Goal: Task Accomplishment & Management: Use online tool/utility

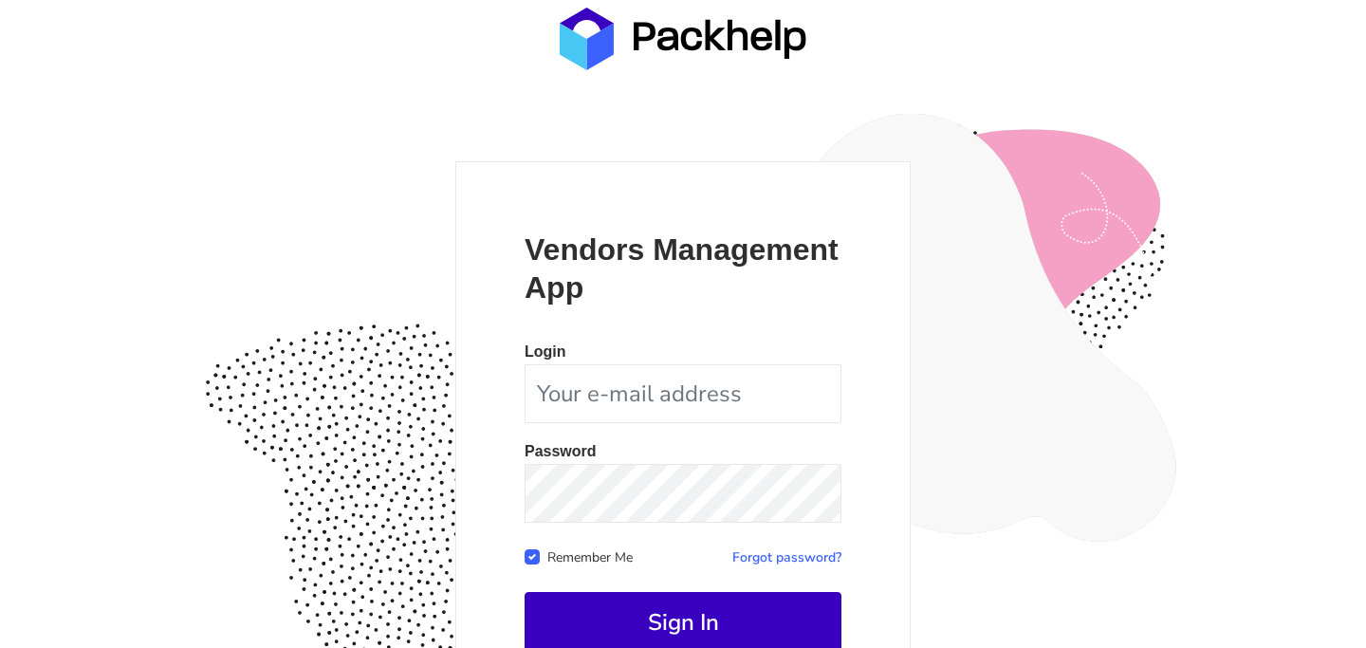
scroll to position [90, 0]
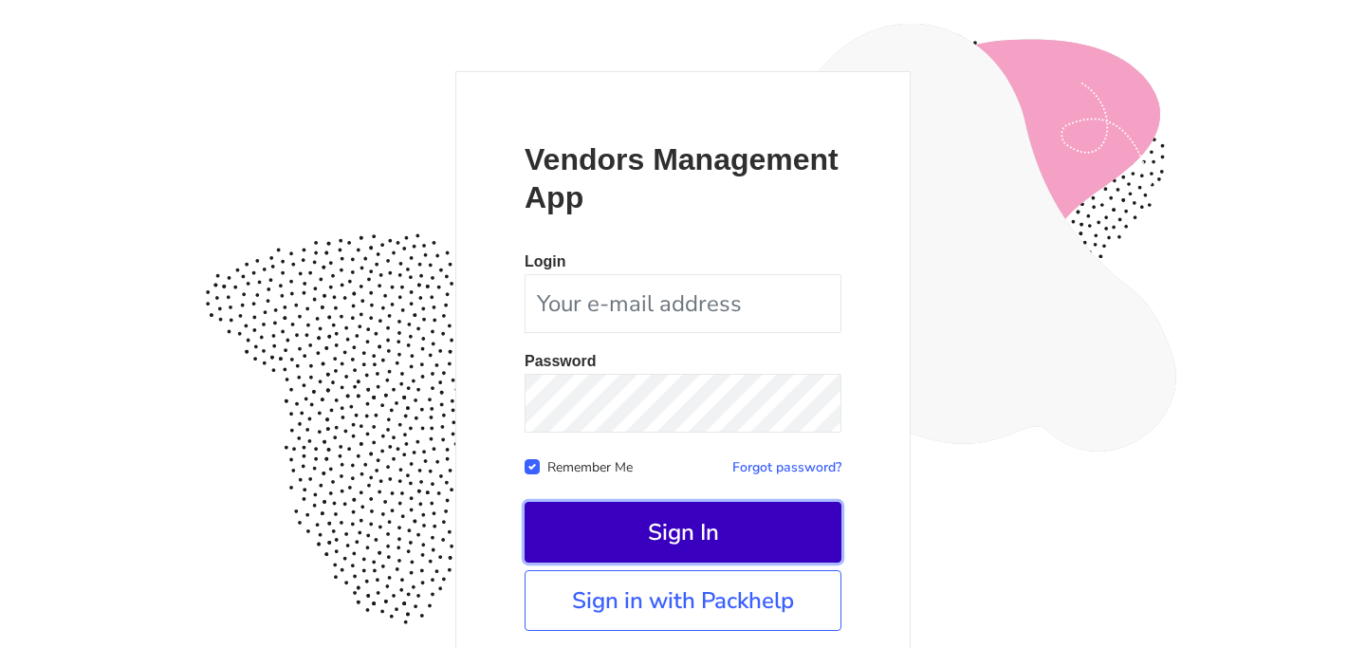
click at [690, 539] on button "Sign In" at bounding box center [683, 532] width 317 height 61
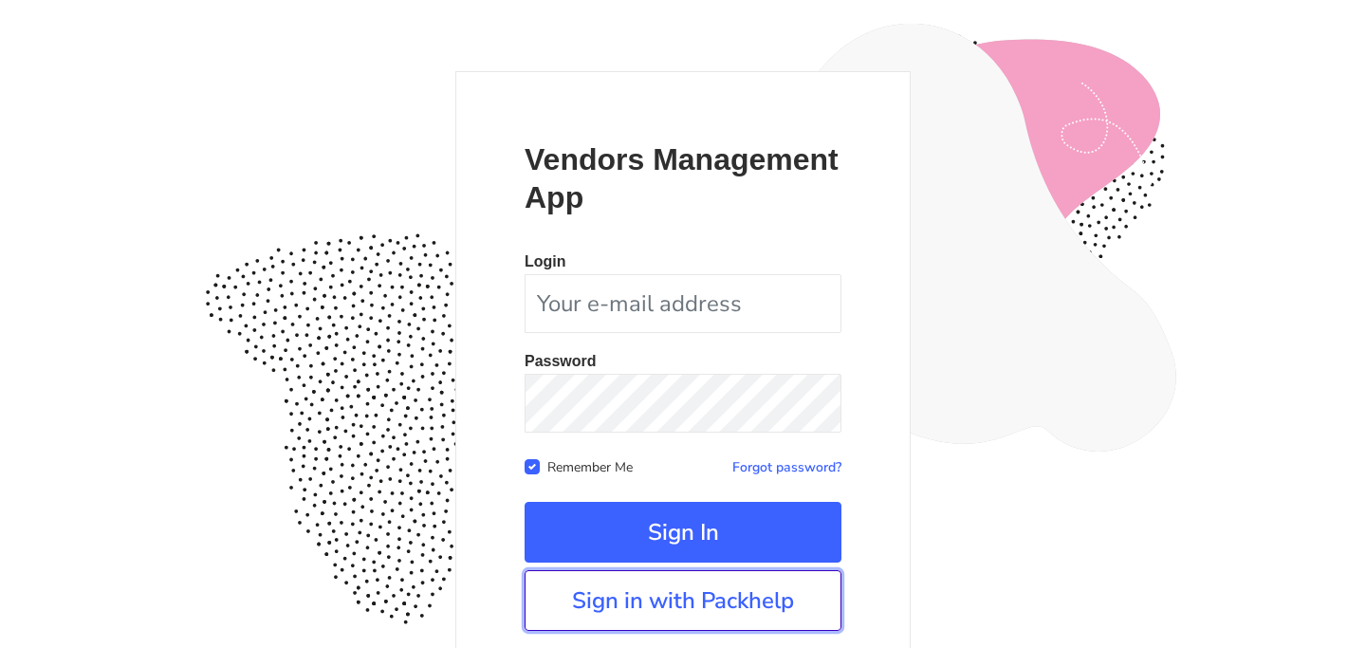
click at [679, 597] on link "Sign in with Packhelp" at bounding box center [683, 600] width 317 height 61
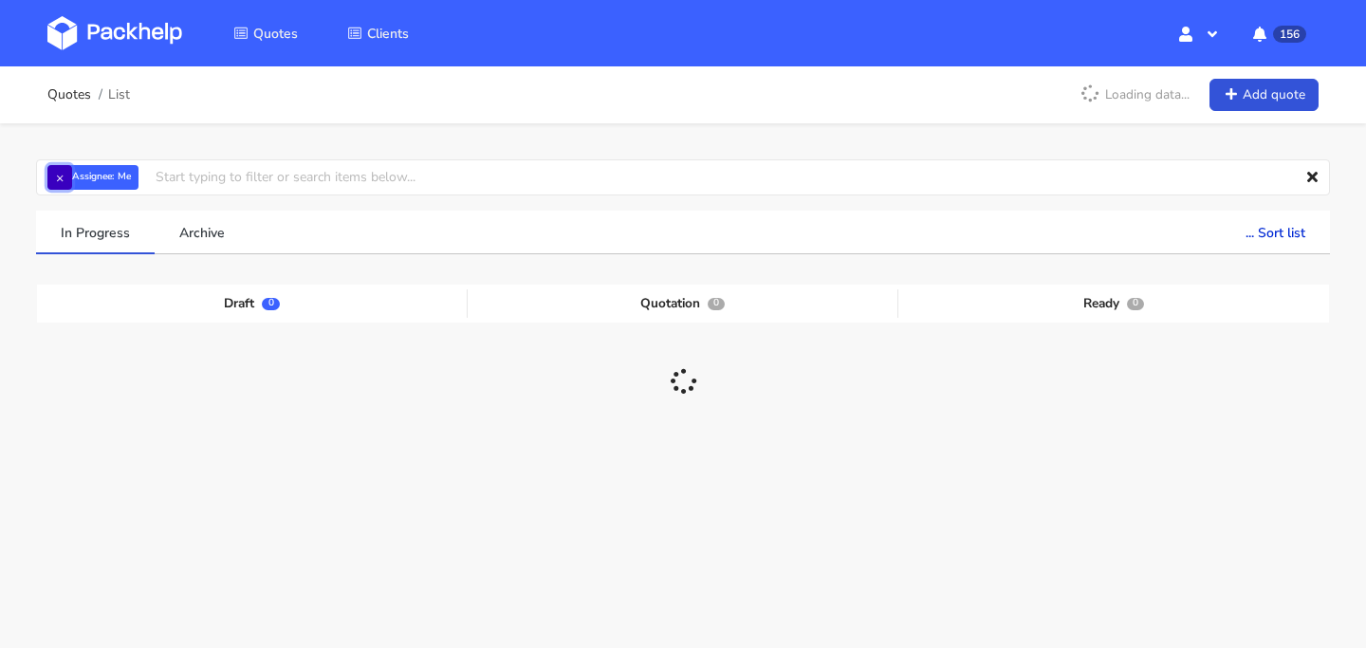
click at [59, 178] on button "×" at bounding box center [59, 177] width 25 height 25
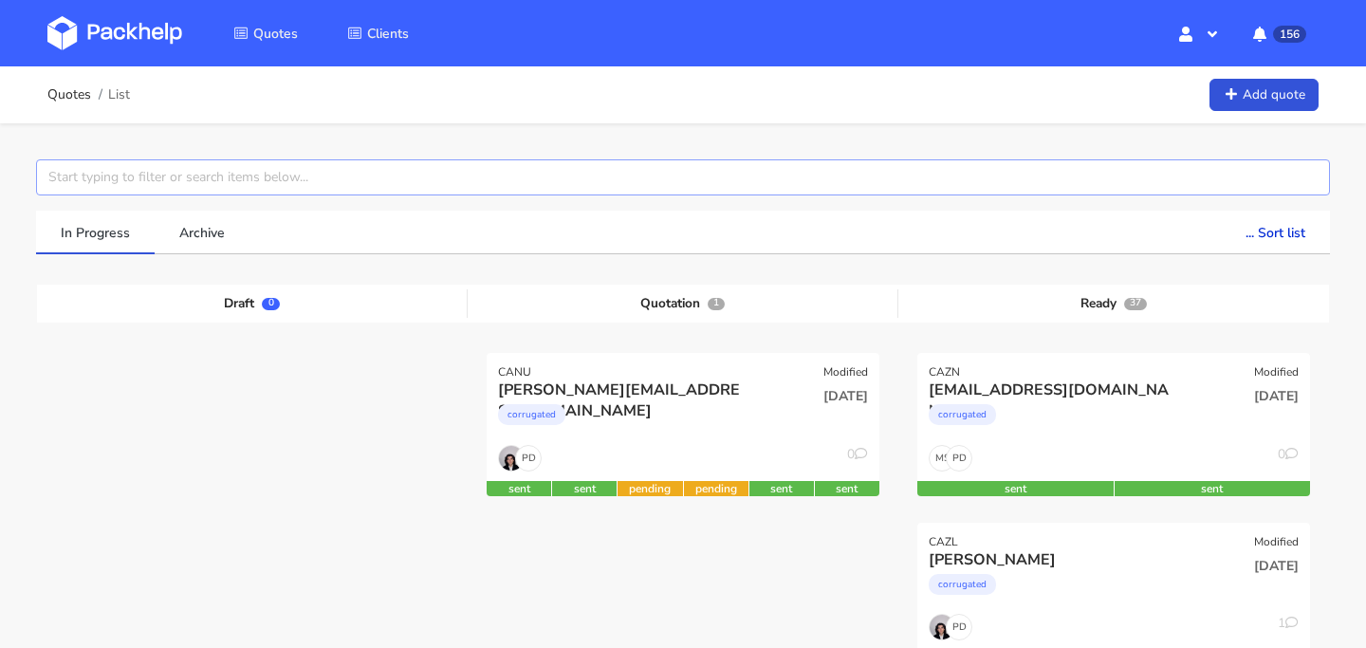
click at [108, 179] on input "text" at bounding box center [683, 177] width 1294 height 36
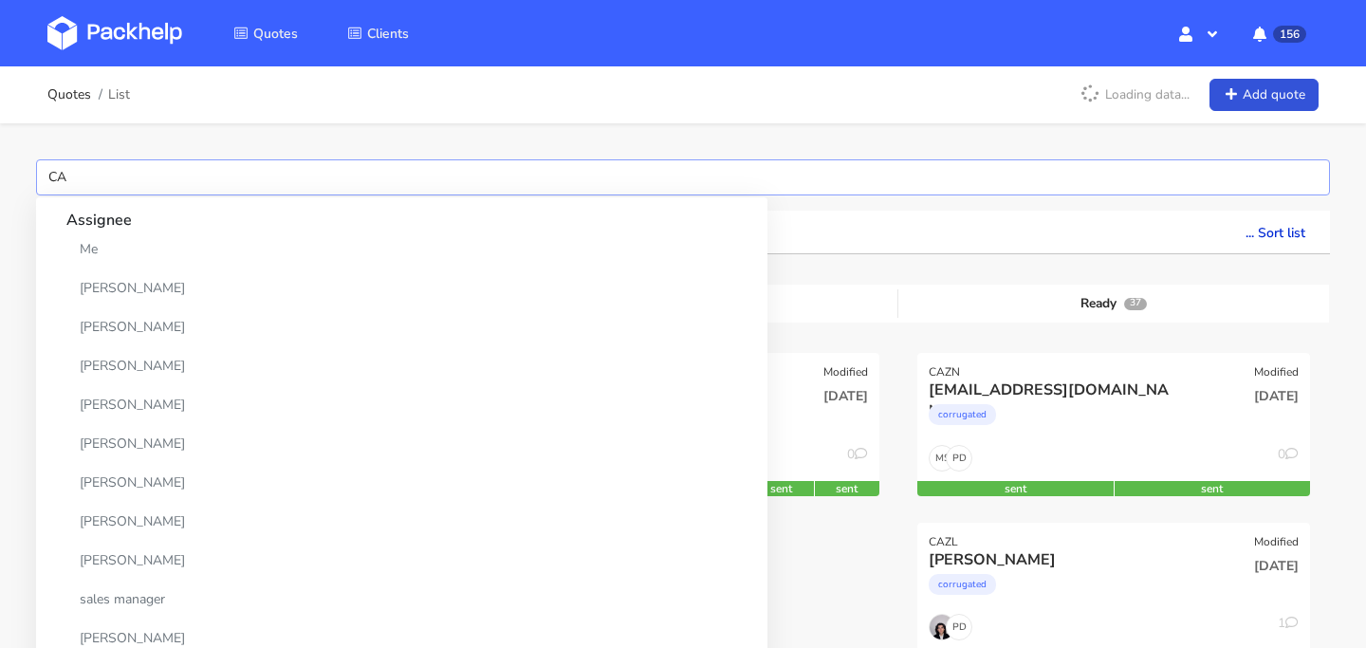
click at [143, 178] on input "CA" at bounding box center [683, 177] width 1294 height 36
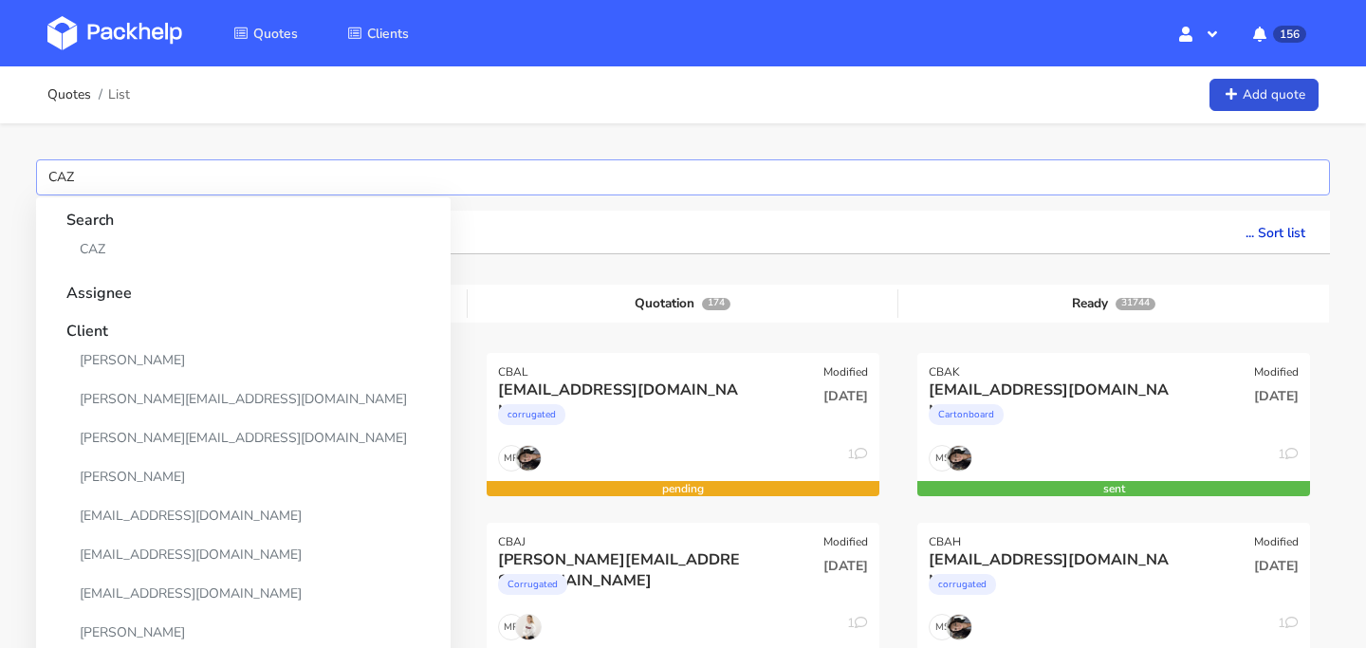
type input "CAZO"
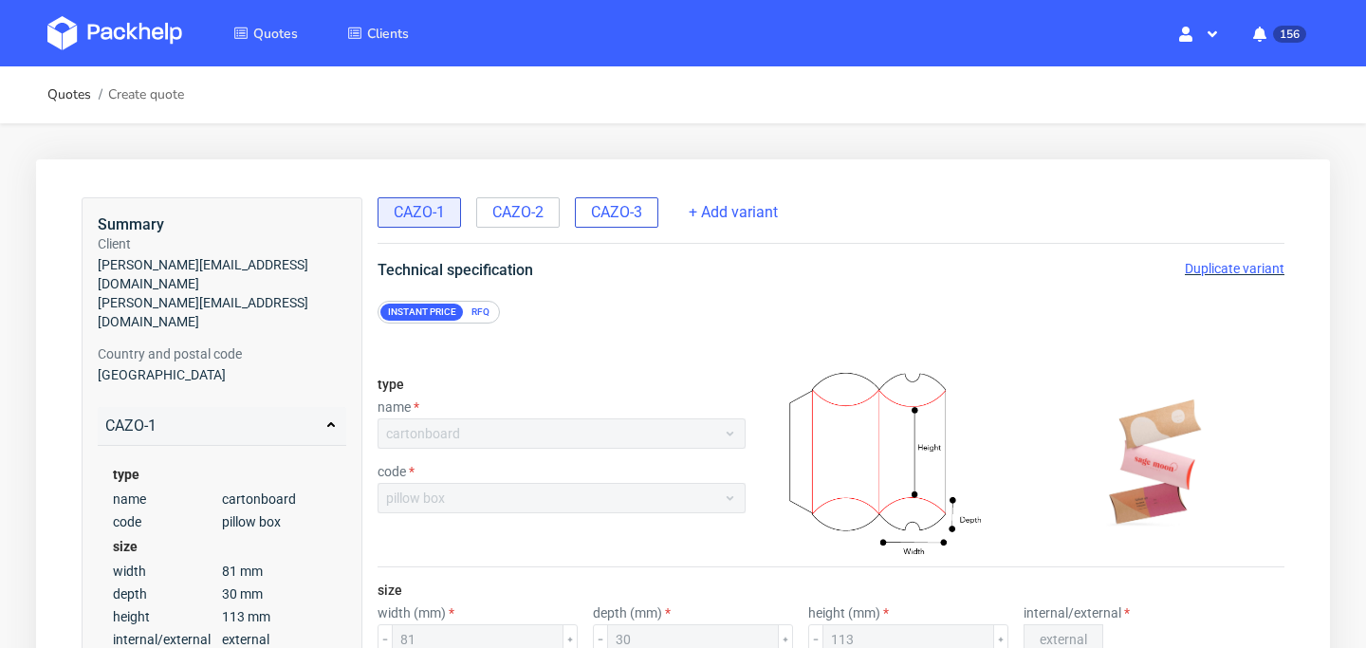
click at [623, 220] on span "CAZO-3" at bounding box center [616, 212] width 51 height 21
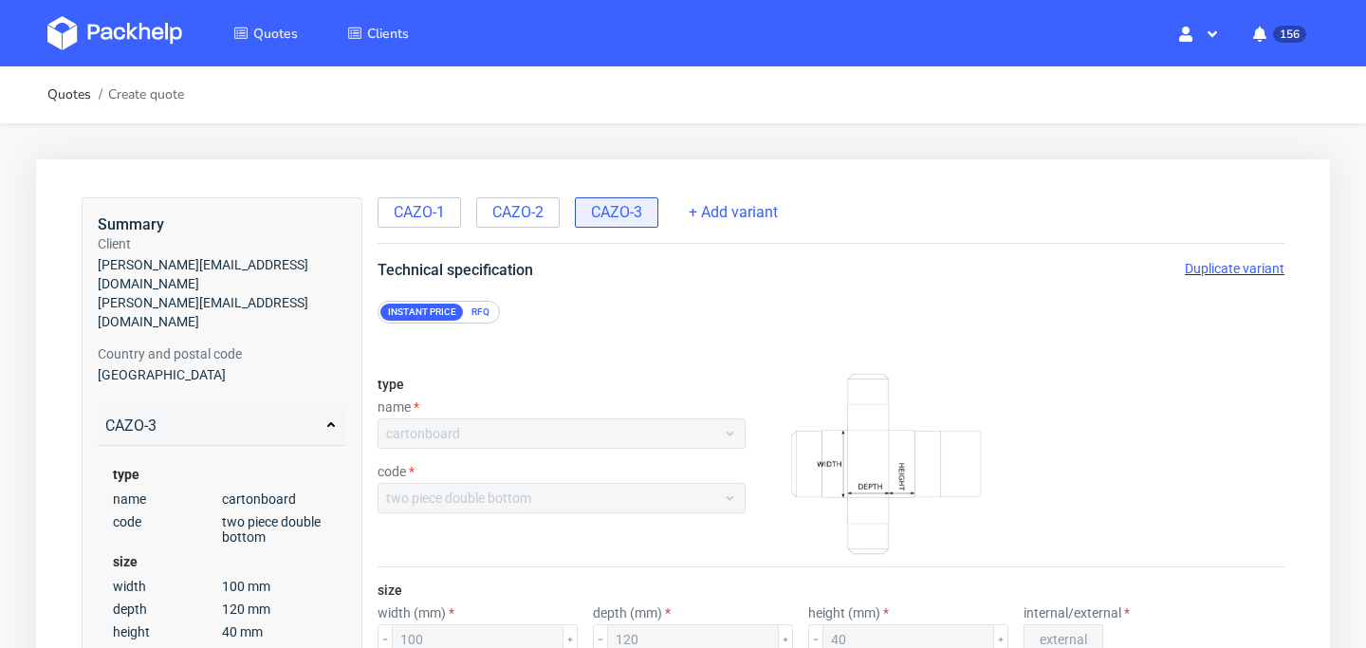
click at [1226, 271] on span "Duplicate variant" at bounding box center [1235, 268] width 100 height 15
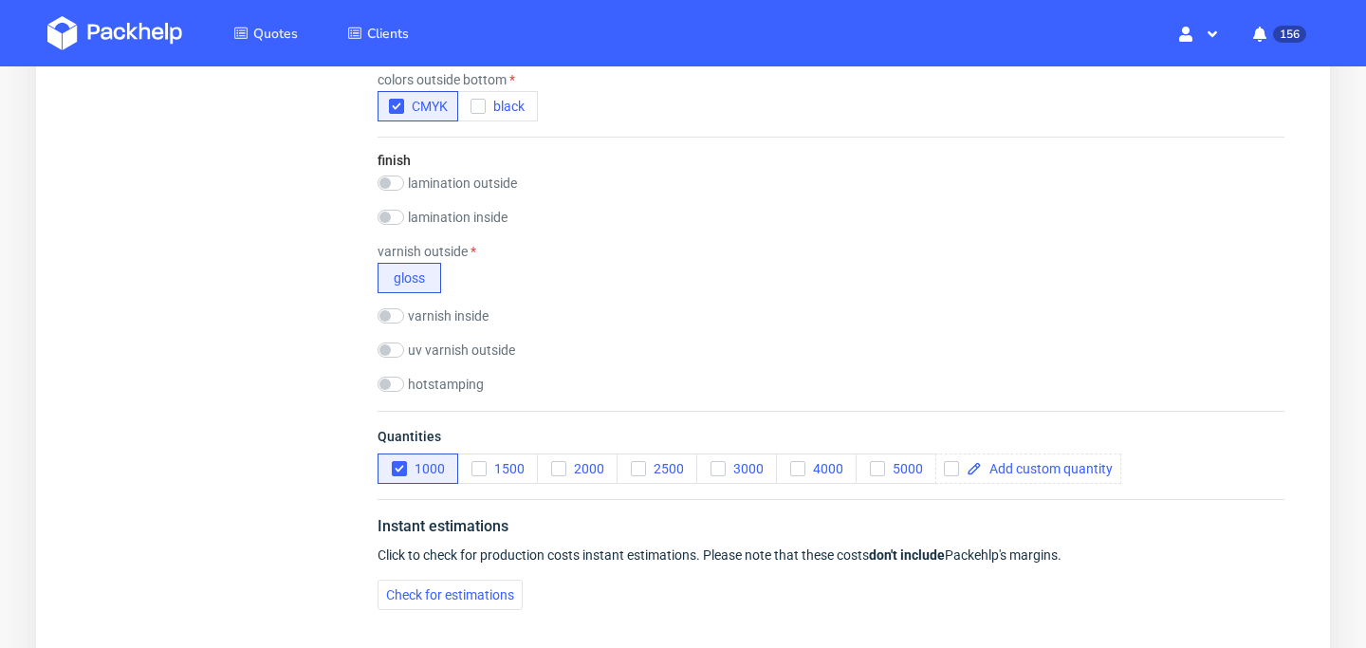
scroll to position [1073, 0]
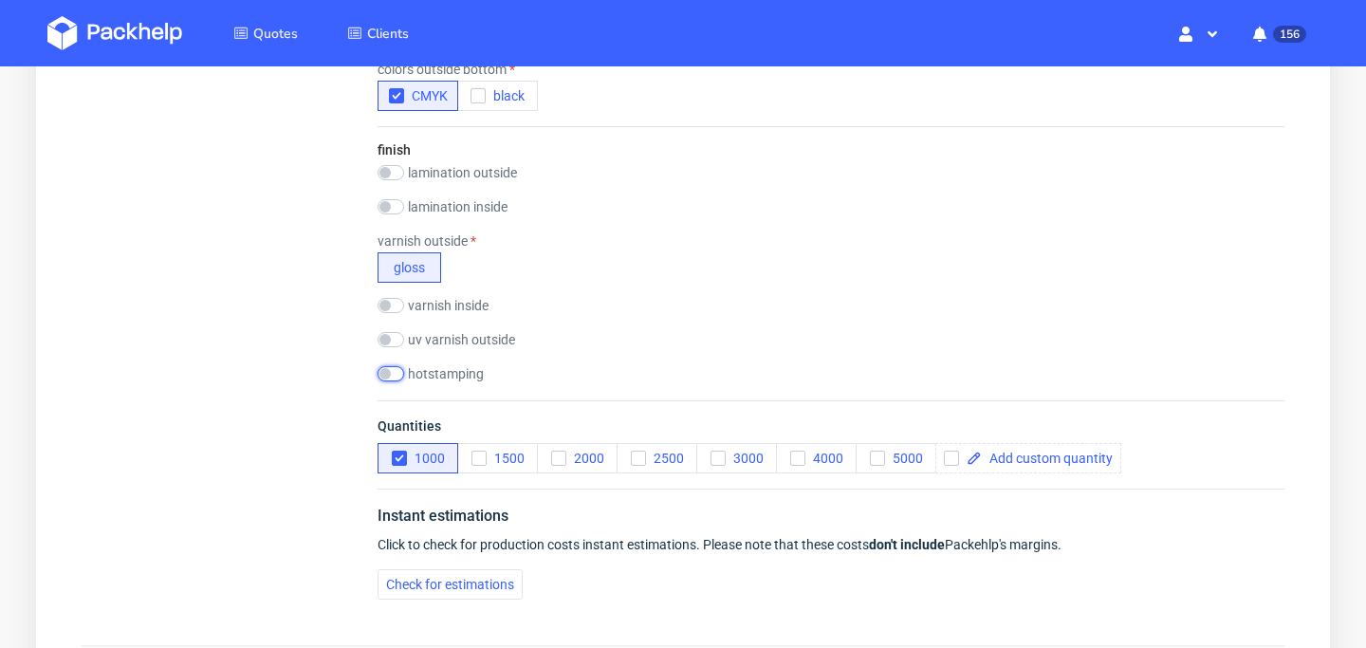
click at [384, 378] on input "checkbox" at bounding box center [391, 373] width 27 height 15
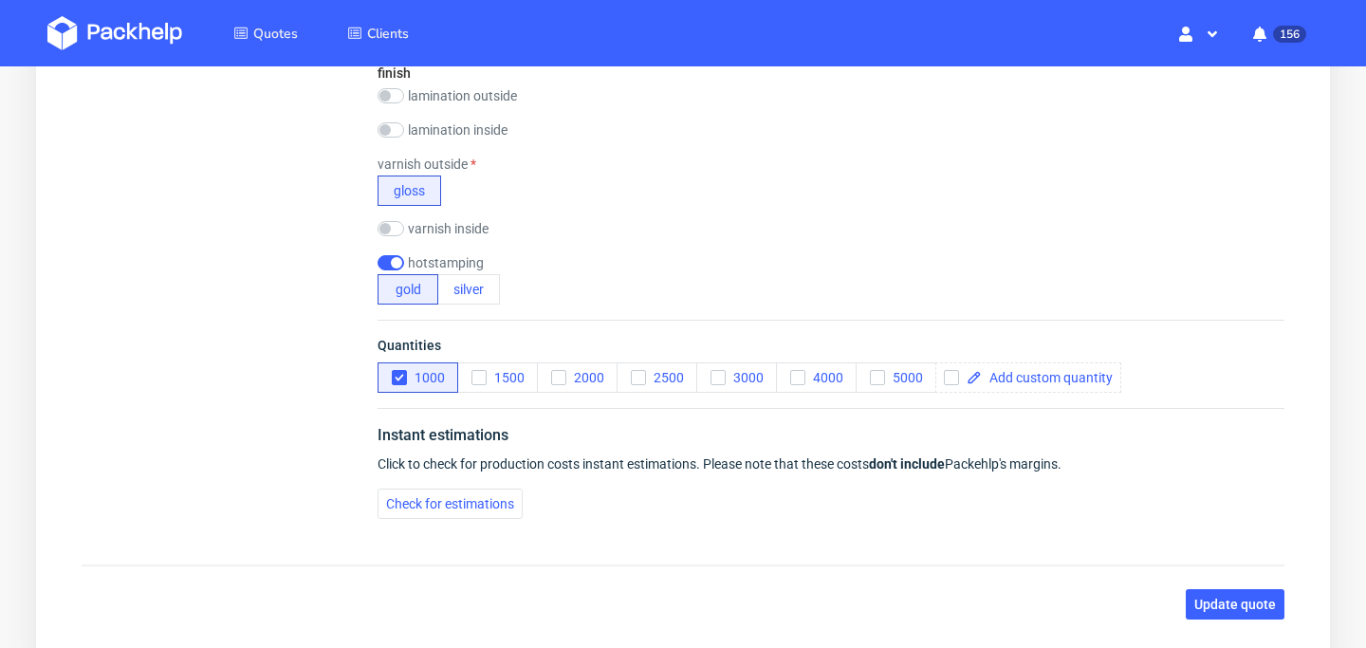
scroll to position [1157, 0]
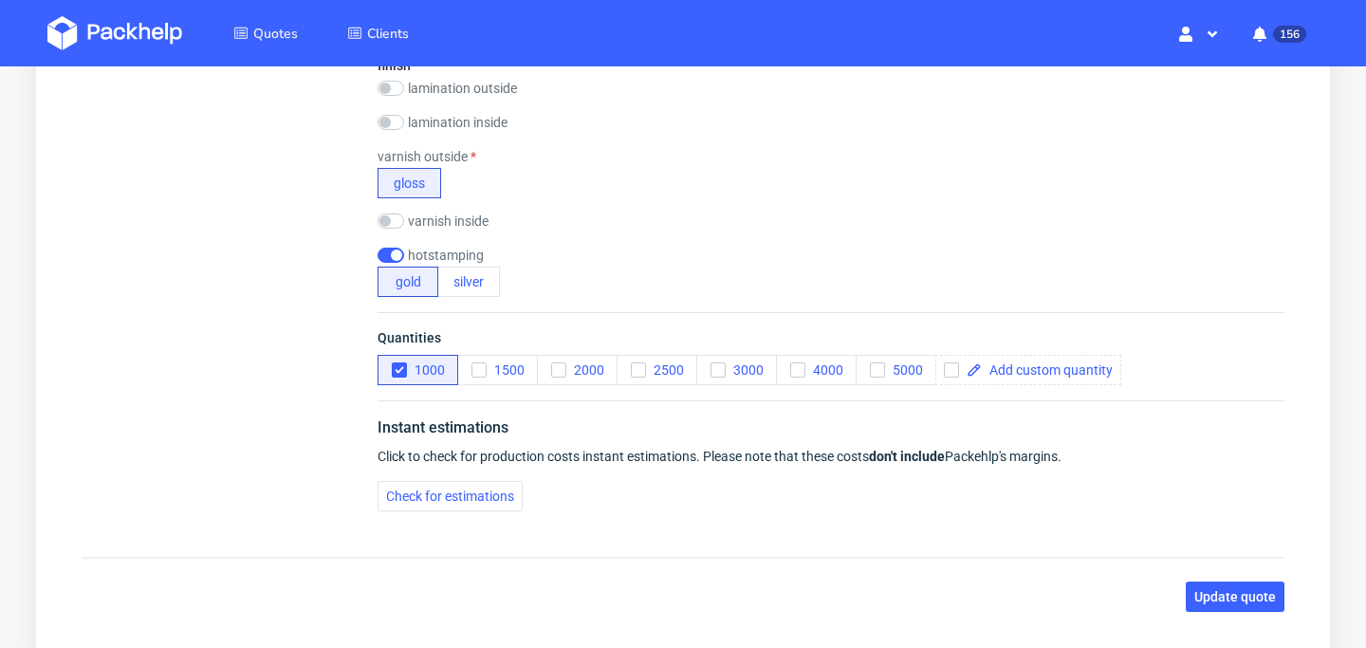
click at [464, 480] on div "Instant estimations Click to check for production costs instant estimations. Pl…" at bounding box center [831, 463] width 907 height 126
click at [464, 489] on span "Check for estimations" at bounding box center [450, 495] width 128 height 13
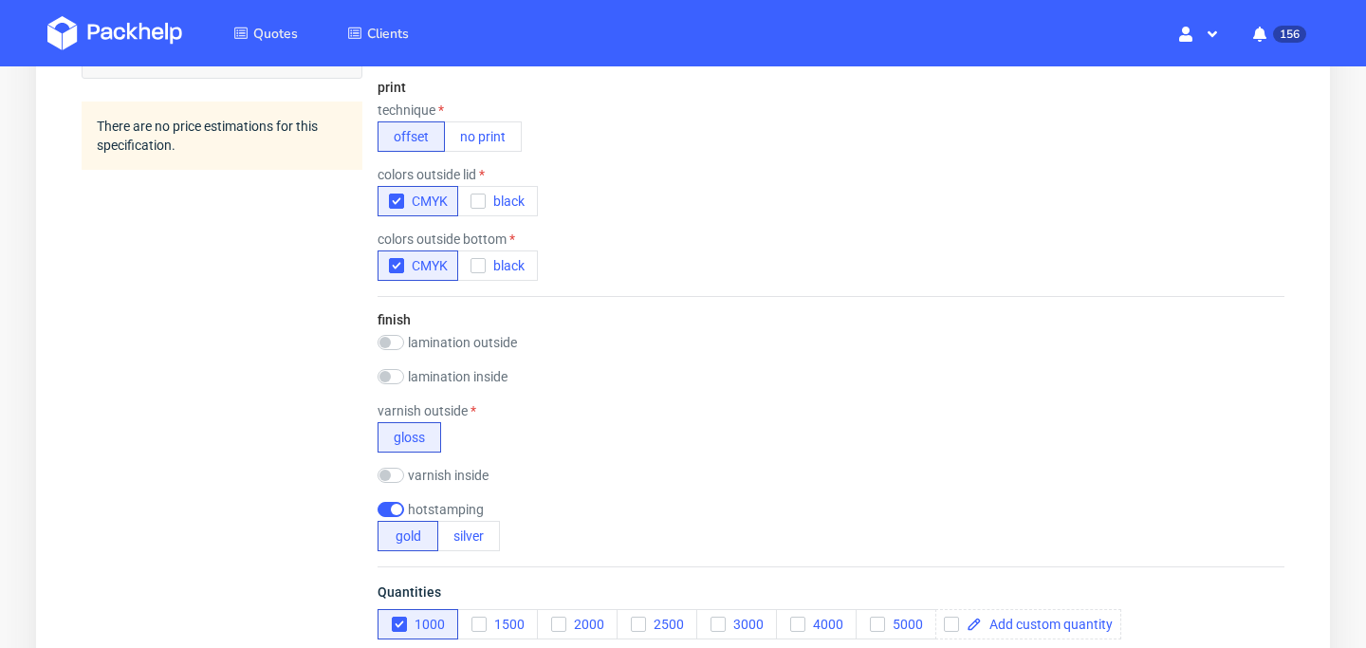
scroll to position [901, 0]
click at [391, 338] on input "checkbox" at bounding box center [391, 344] width 27 height 15
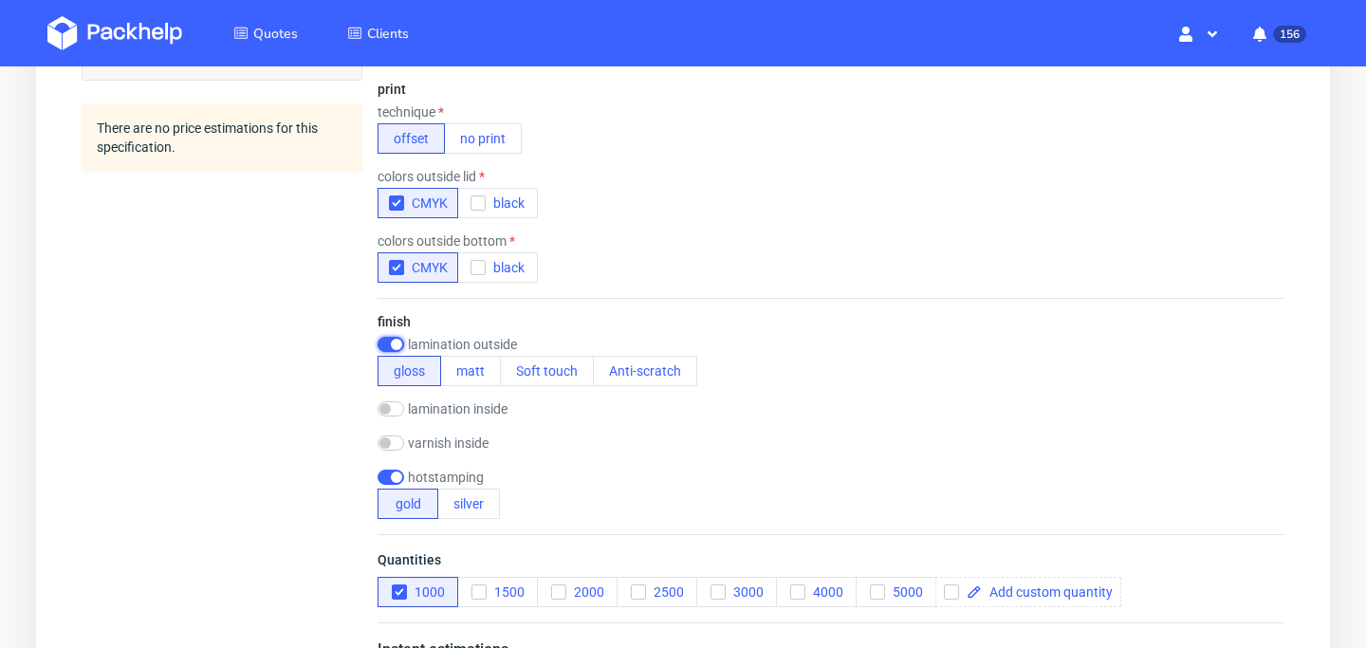
click at [391, 338] on input "checkbox" at bounding box center [391, 344] width 27 height 15
checkbox input "false"
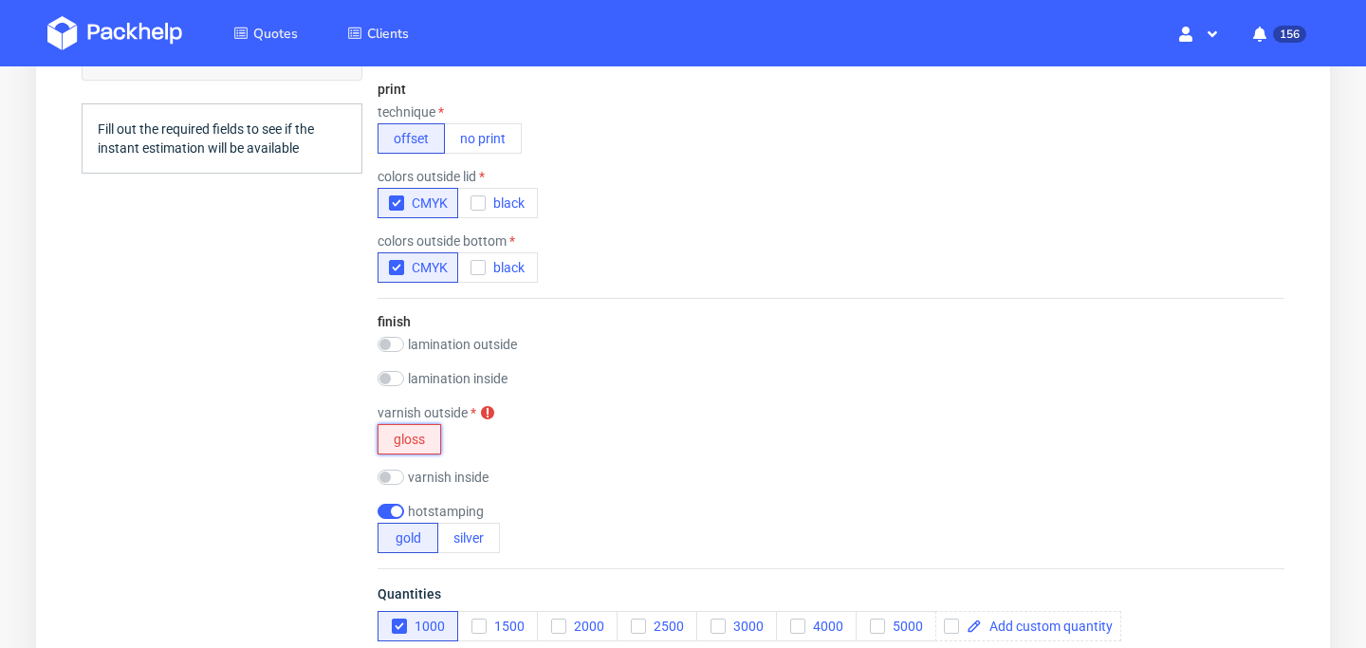
click at [405, 430] on button "gloss" at bounding box center [410, 439] width 64 height 30
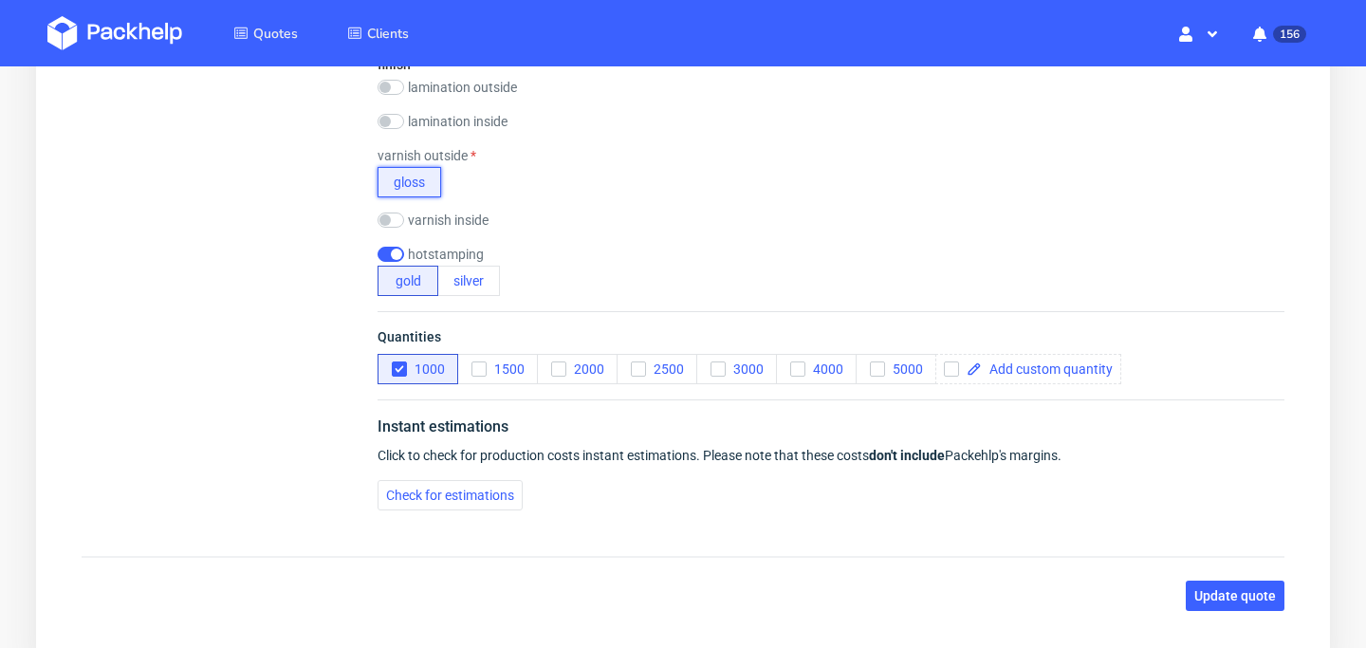
scroll to position [1160, 0]
click at [478, 496] on span "Check for estimations" at bounding box center [450, 493] width 128 height 13
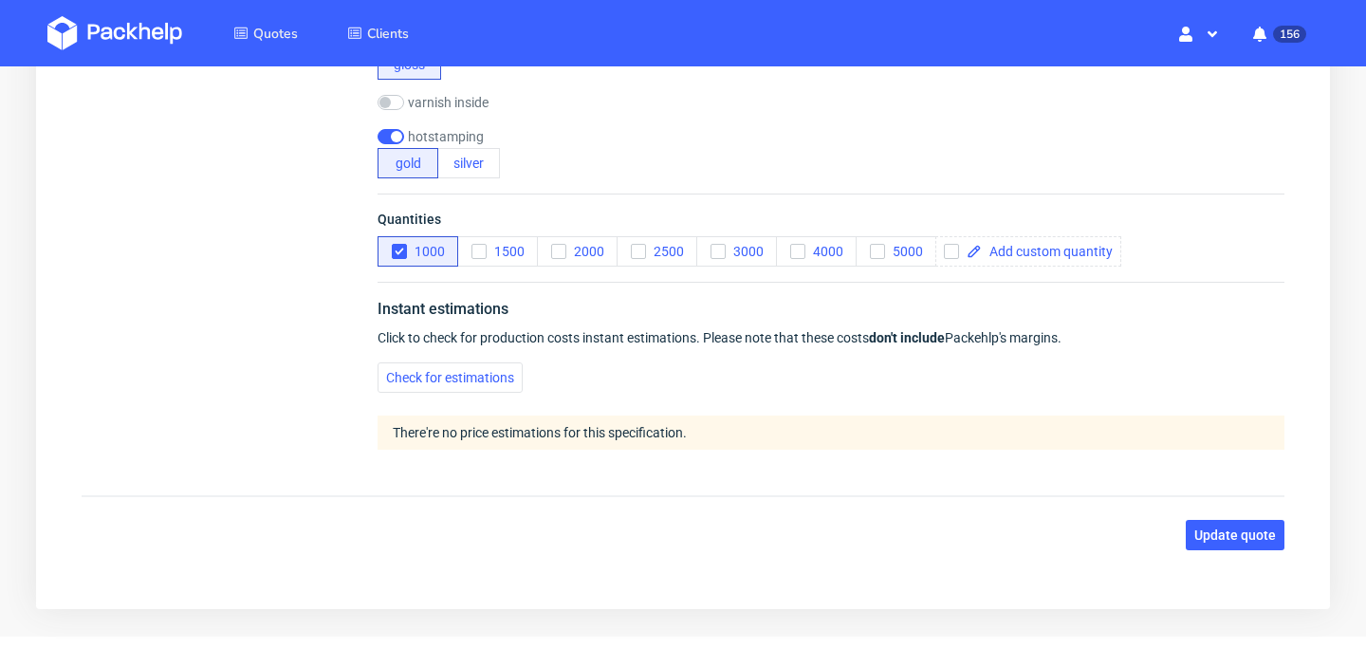
scroll to position [1308, 0]
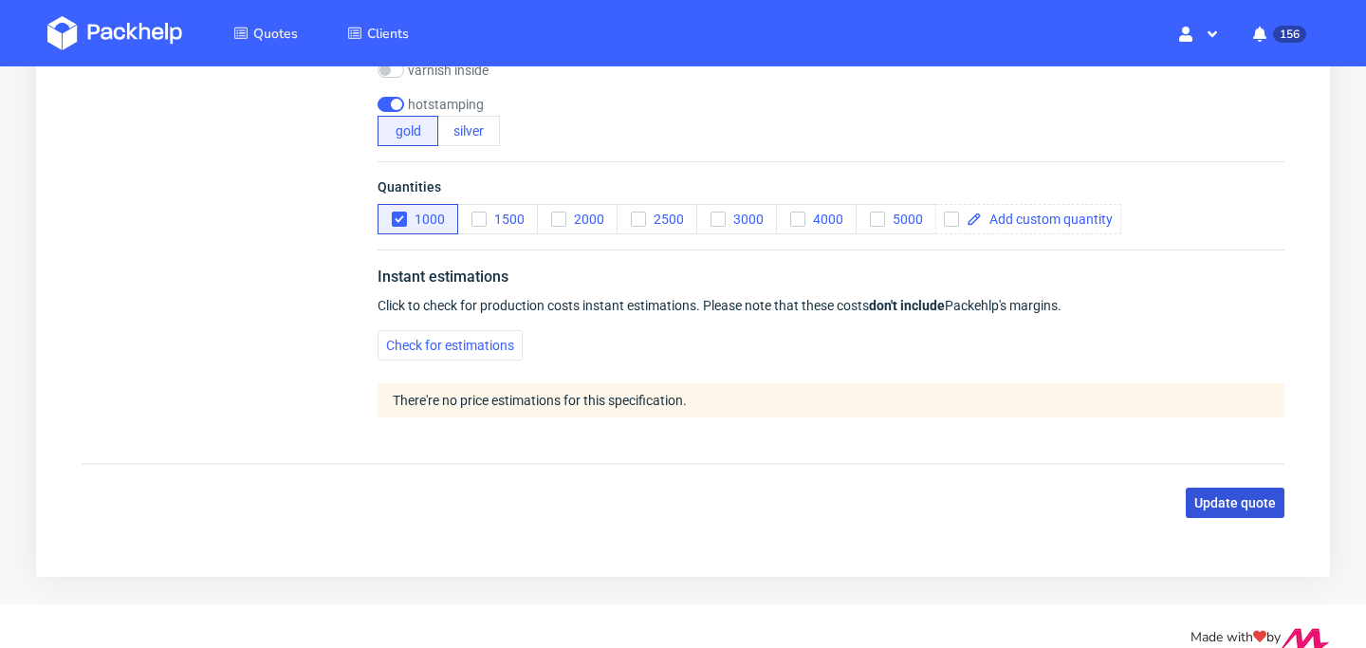
click at [1260, 502] on span "Update quote" at bounding box center [1235, 502] width 82 height 13
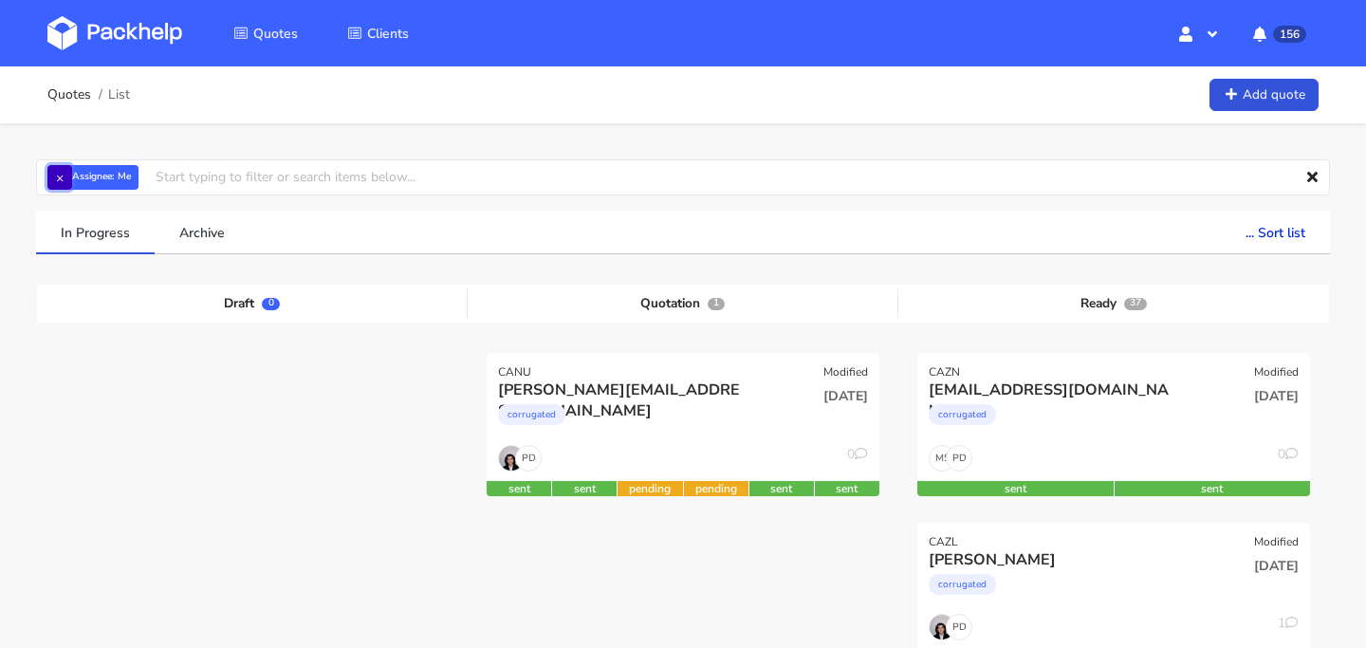
click at [57, 172] on button "×" at bounding box center [59, 177] width 25 height 25
click at [120, 178] on input "text" at bounding box center [683, 177] width 1294 height 36
click at [120, 178] on input "C" at bounding box center [683, 177] width 1294 height 36
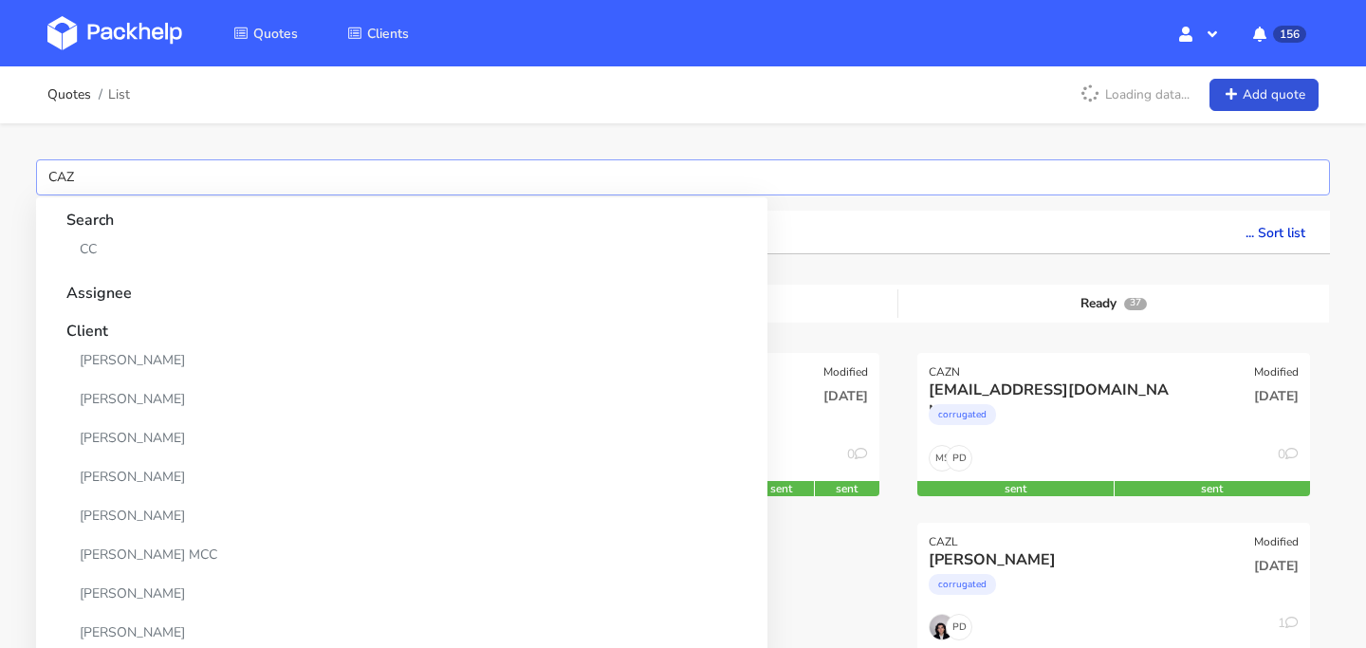
type input "CAZO"
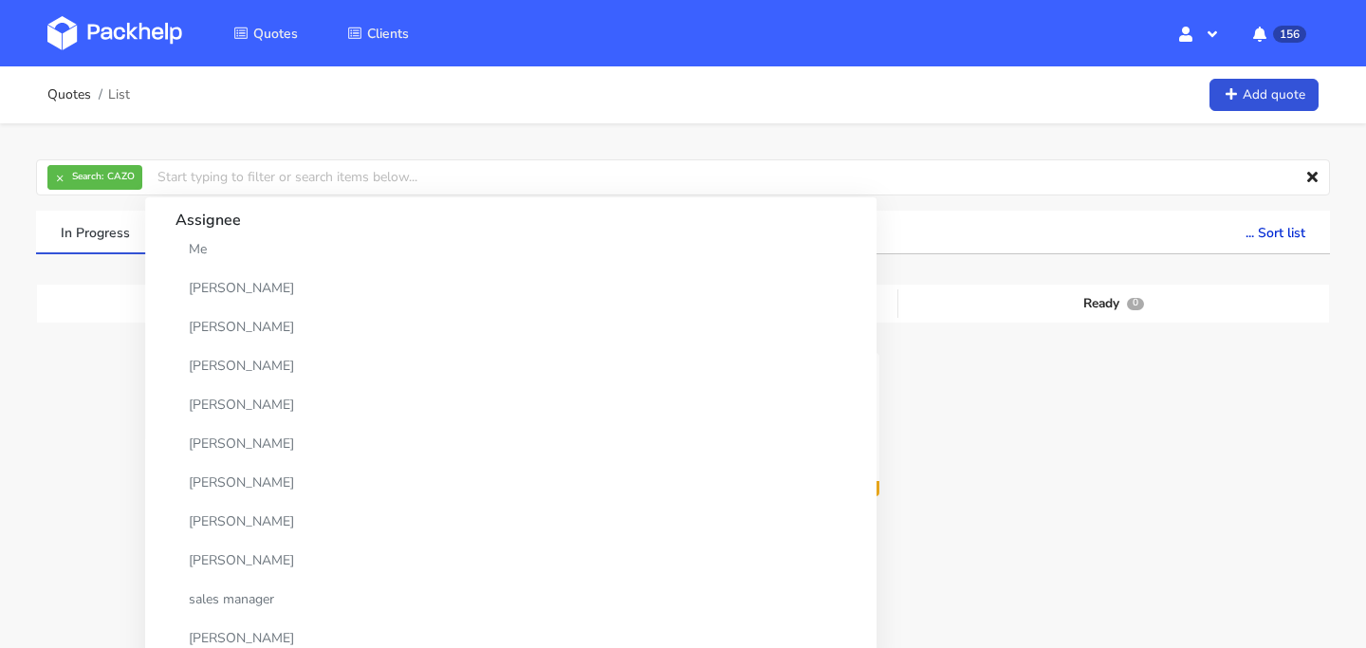
click at [19, 269] on div "× Search: CAZO Assignee Me [PERSON_NAME] [PERSON_NAME] [PERSON_NAME] [PERSON_NA…" at bounding box center [683, 391] width 1366 height 537
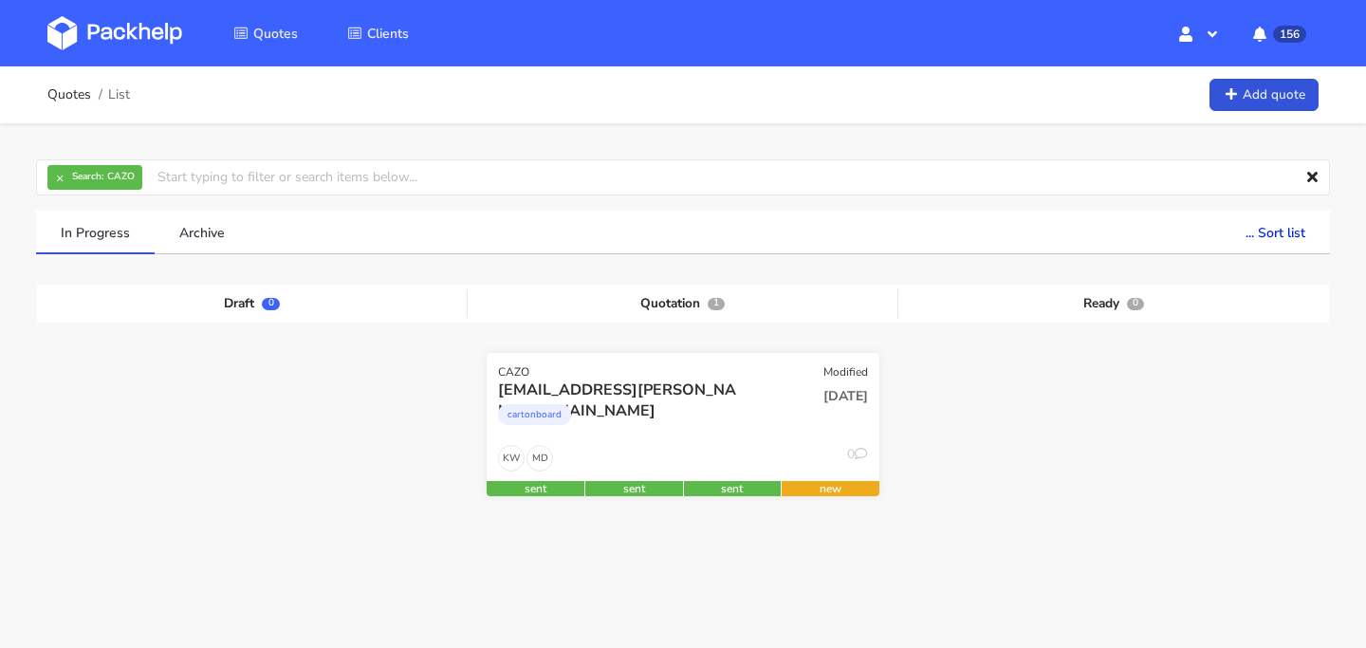
click at [651, 415] on div "cartonboard" at bounding box center [623, 419] width 251 height 38
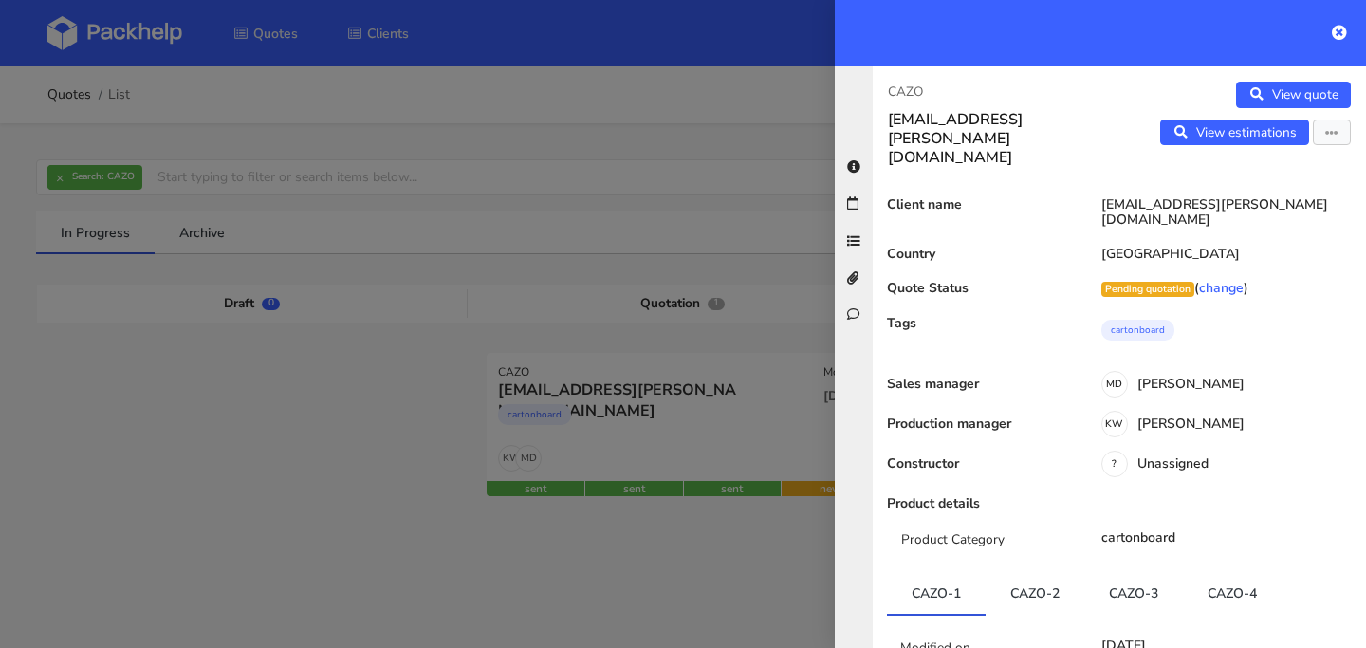
scroll to position [352, 0]
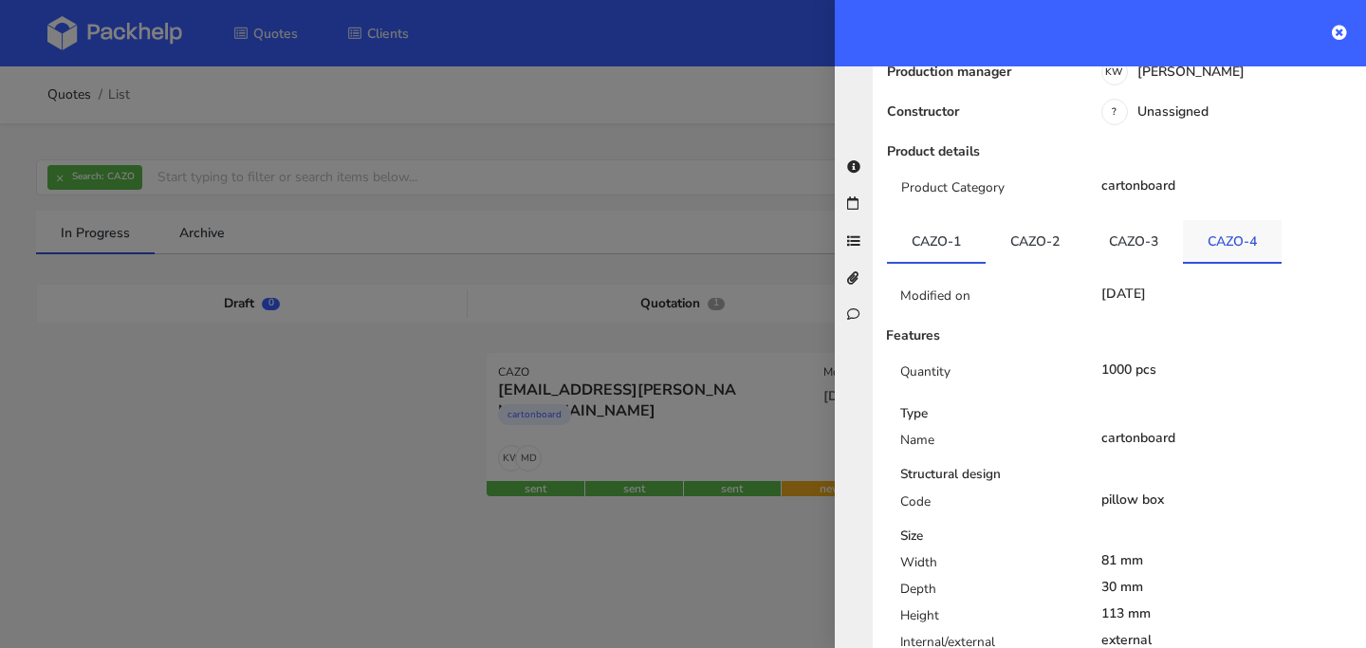
click at [1234, 220] on link "CAZO-4" at bounding box center [1232, 241] width 99 height 42
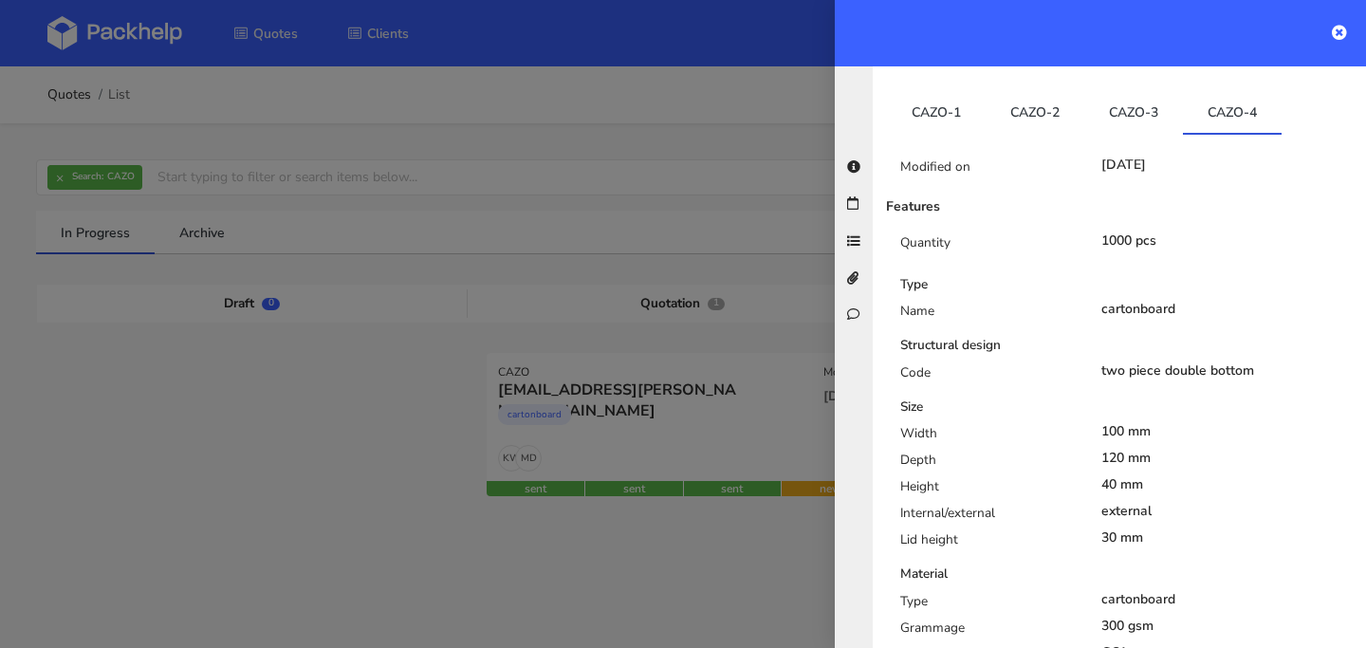
drag, startPoint x: 1155, startPoint y: 501, endPoint x: 901, endPoint y: 402, distance: 272.7
click at [901, 424] on div "Width 100 mm Depth 120 mm Height 40 mm Internal/external external Lid height 30…" at bounding box center [1127, 490] width 482 height 133
copy div "Width 100 mm Depth 120 mm Height 40 mm Internal/external external Lid height 30…"
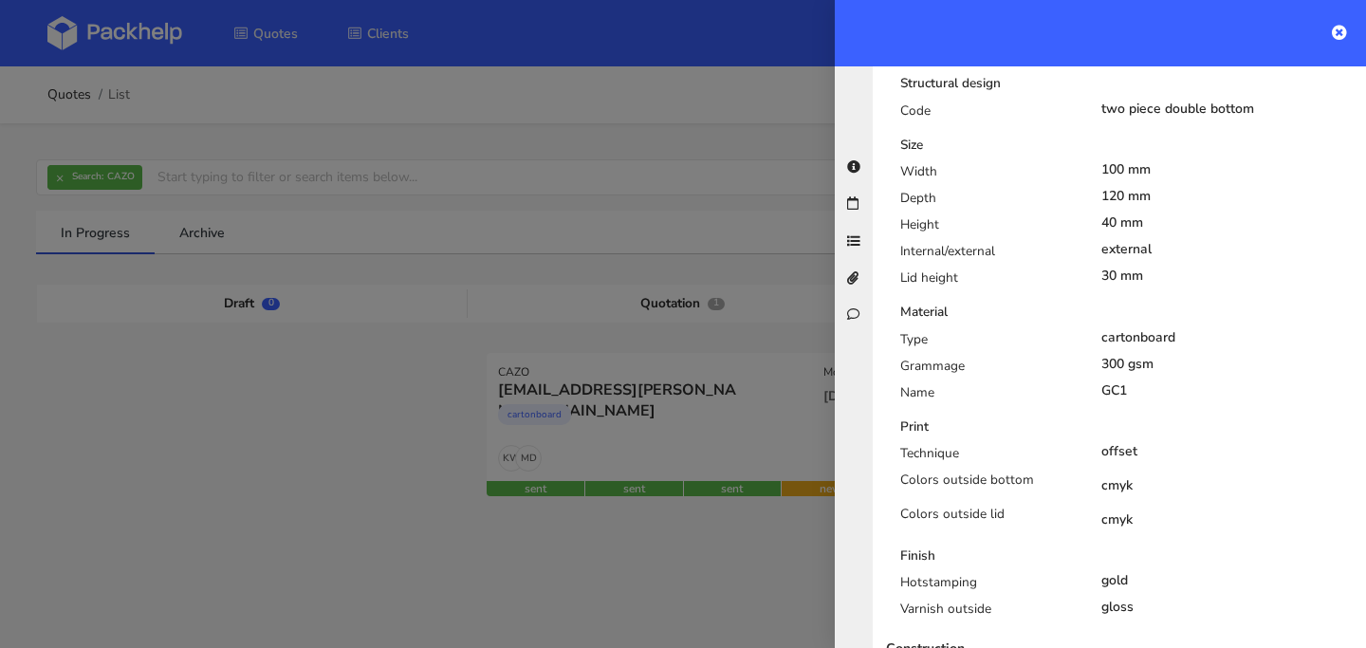
scroll to position [742, 0]
click at [1163, 418] on div "Print" at bounding box center [1127, 427] width 482 height 19
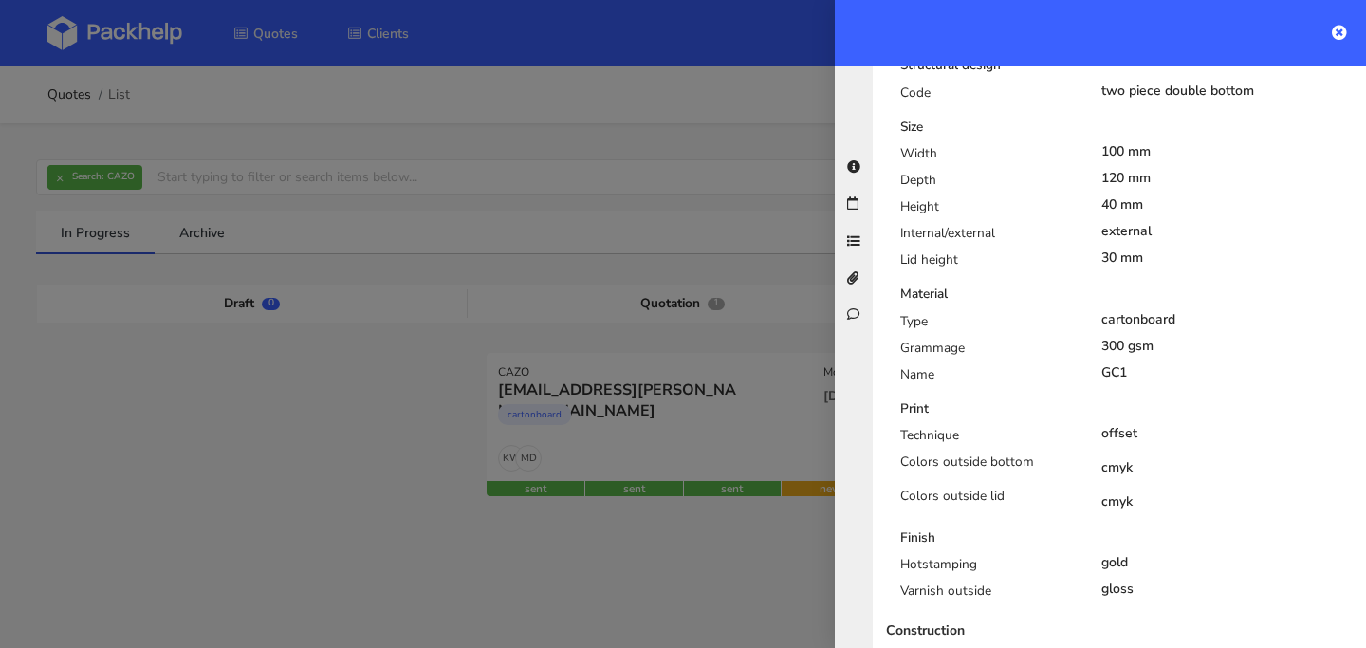
scroll to position [757, 0]
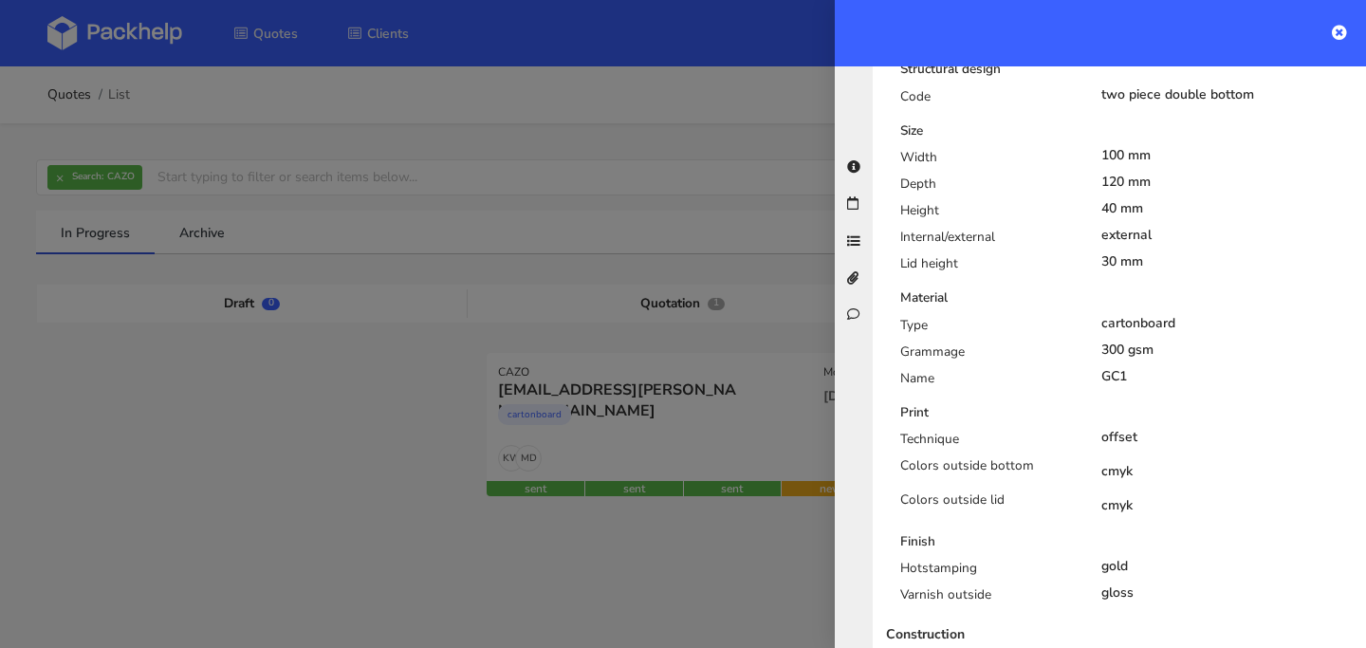
drag, startPoint x: 1156, startPoint y: 557, endPoint x: 918, endPoint y: 92, distance: 522.2
click at [918, 92] on div "Type Name cartonboard Structural design Code two piece double bottom Size Width…" at bounding box center [1119, 309] width 495 height 620
click at [1301, 217] on div "Width 100 mm Depth 120 mm Height 40 mm Internal/external external Lid height 30…" at bounding box center [1127, 214] width 482 height 133
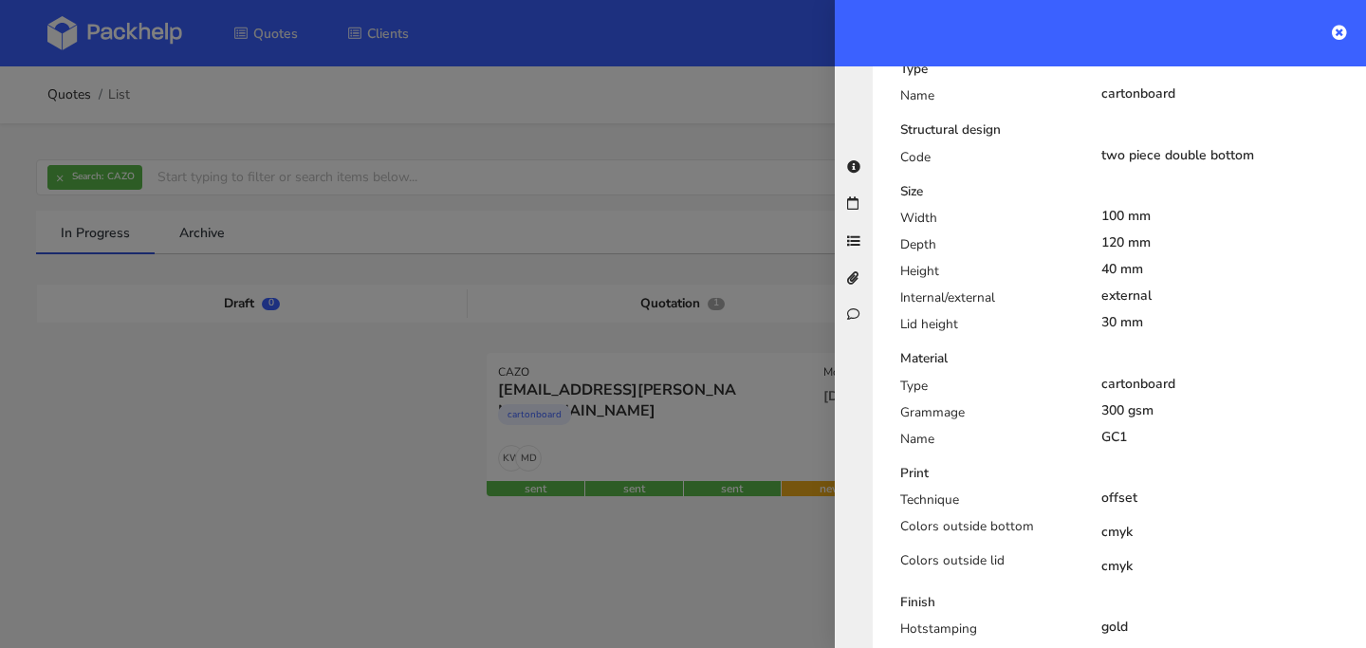
scroll to position [698, 0]
